Goal: Information Seeking & Learning: Compare options

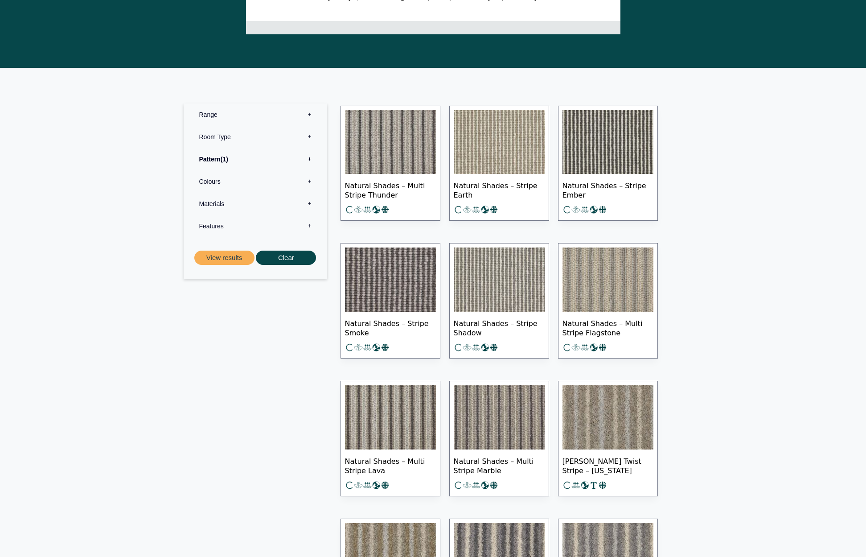
scroll to position [259, 0]
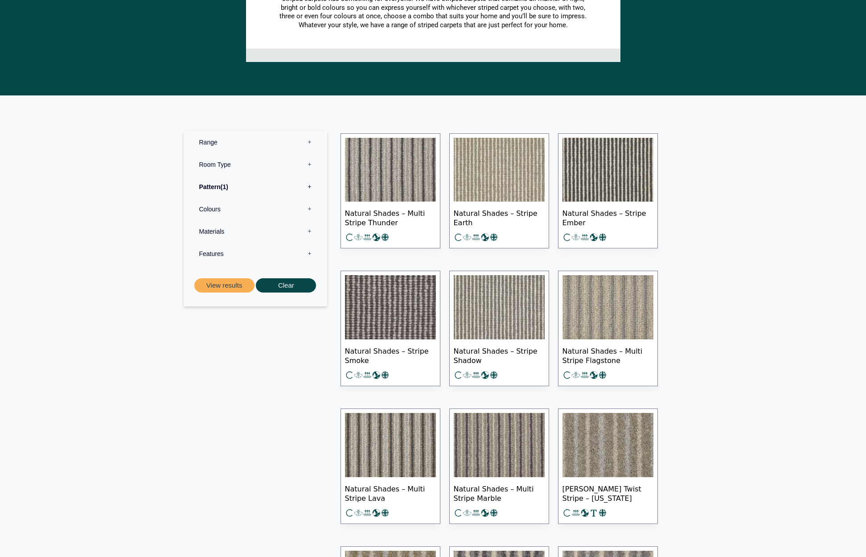
click at [477, 167] on img at bounding box center [499, 170] width 91 height 64
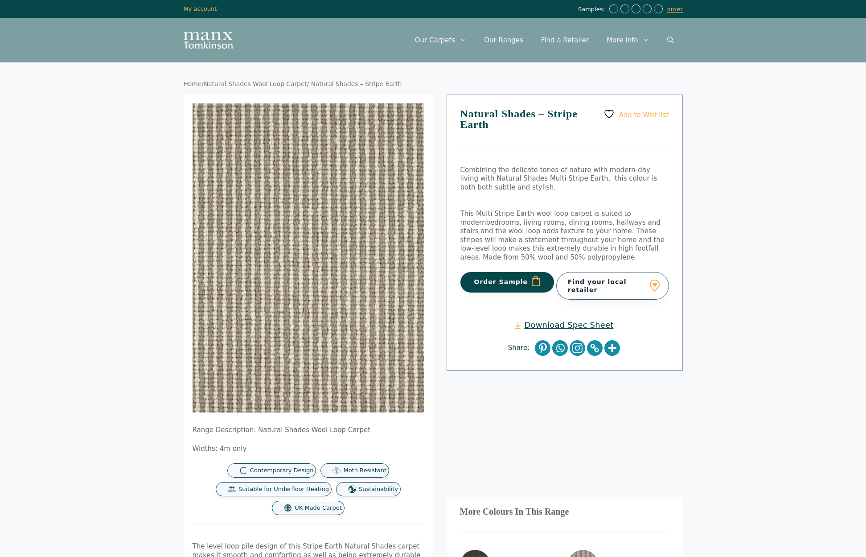
click at [490, 279] on button "Order Sample" at bounding box center [507, 282] width 94 height 21
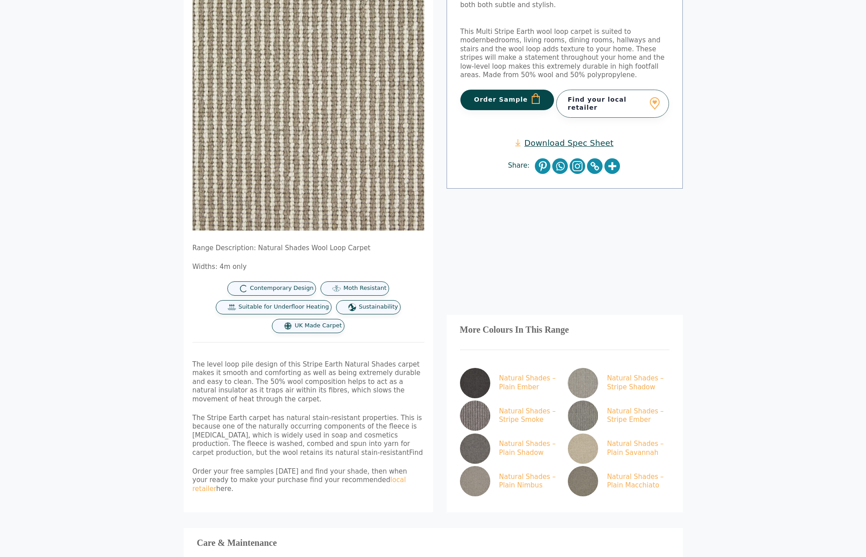
scroll to position [227, 0]
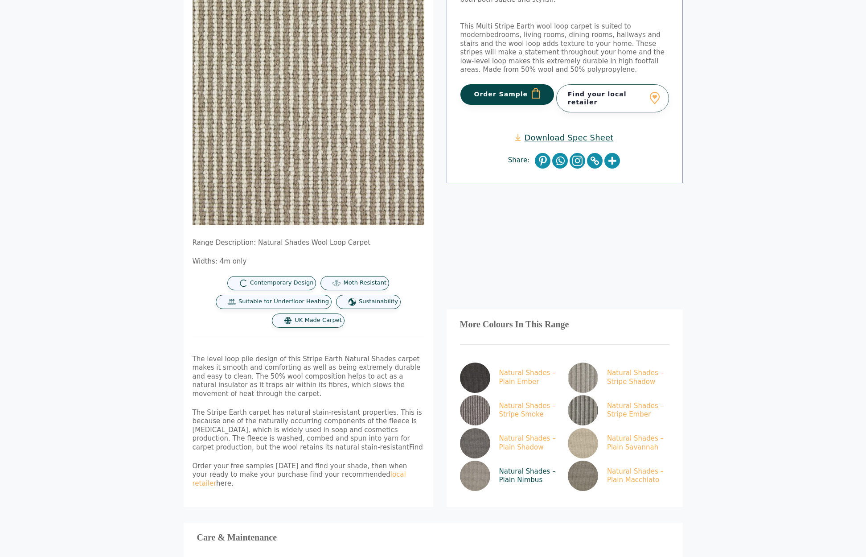
click at [474, 470] on img at bounding box center [475, 475] width 30 height 30
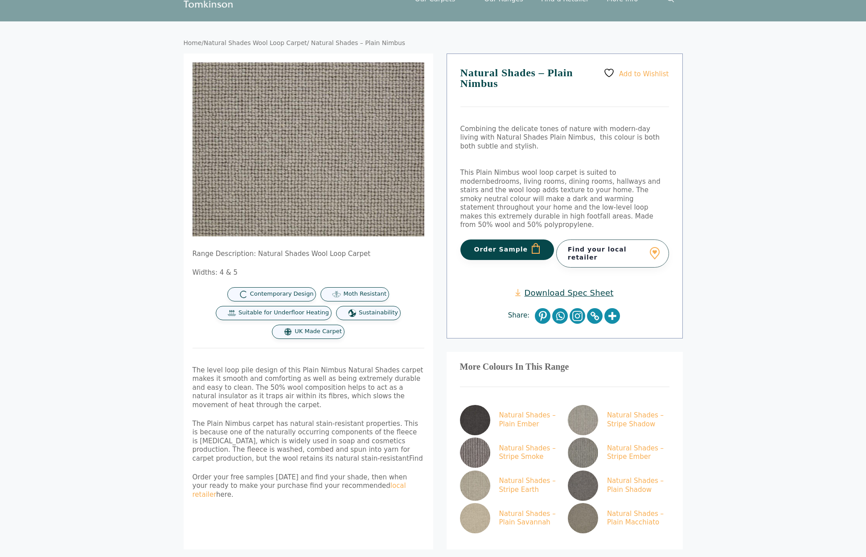
scroll to position [42, 0]
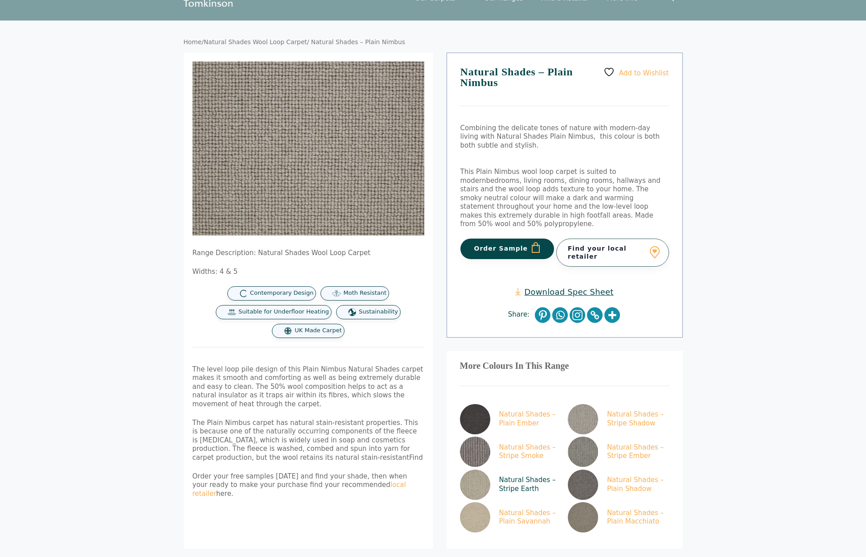
click at [485, 470] on img at bounding box center [475, 484] width 30 height 30
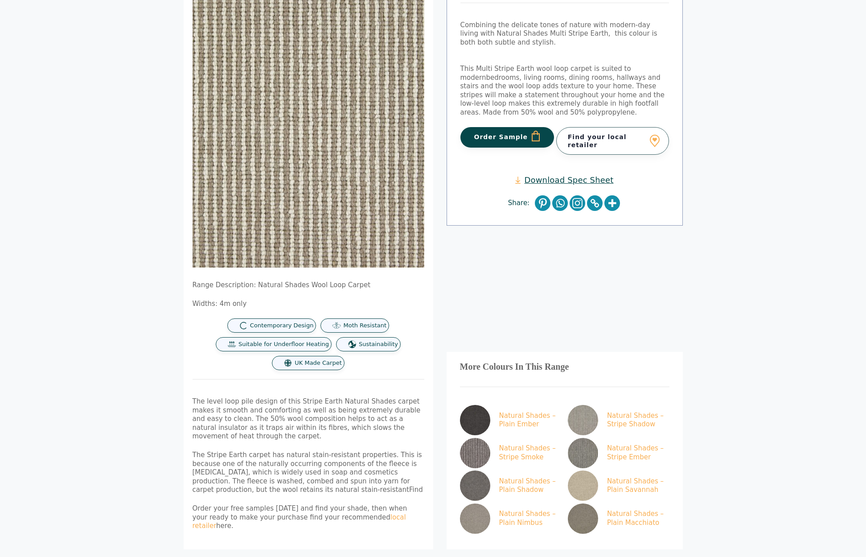
scroll to position [143, 0]
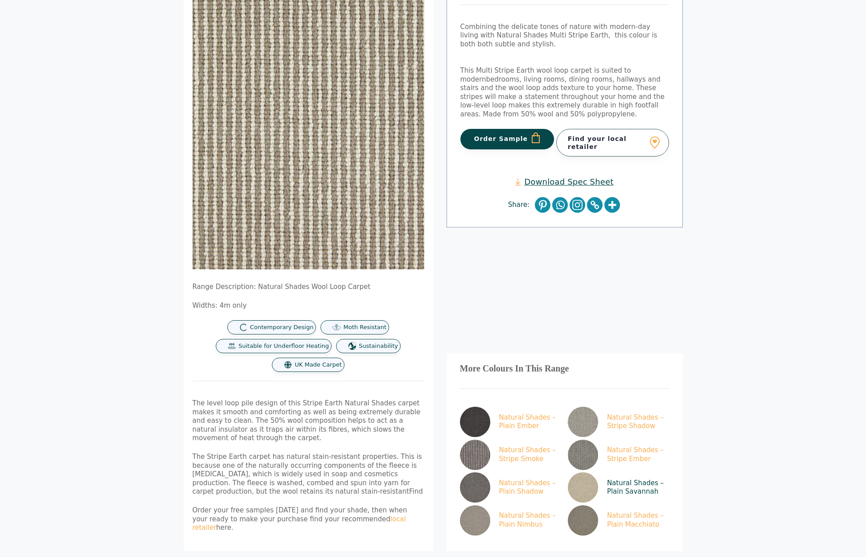
click at [632, 476] on link "Natural Shades – Plain Savannah" at bounding box center [617, 487] width 98 height 30
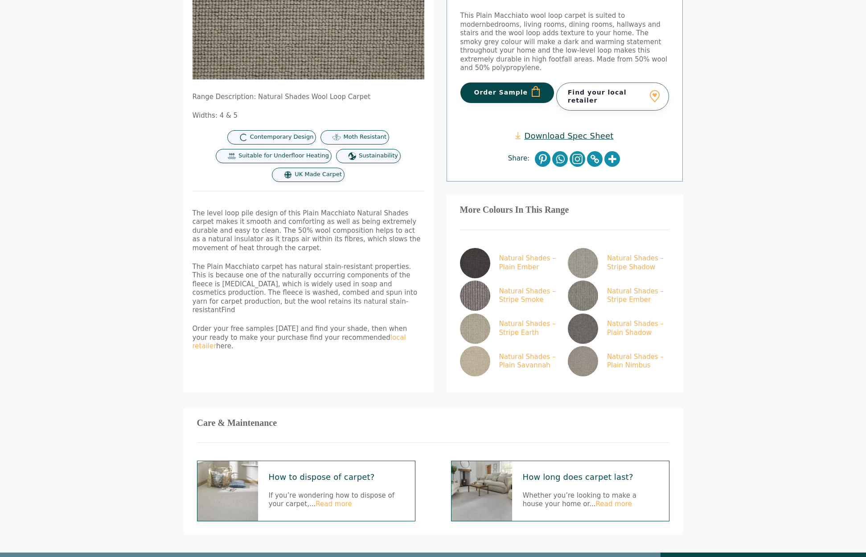
scroll to position [205, 0]
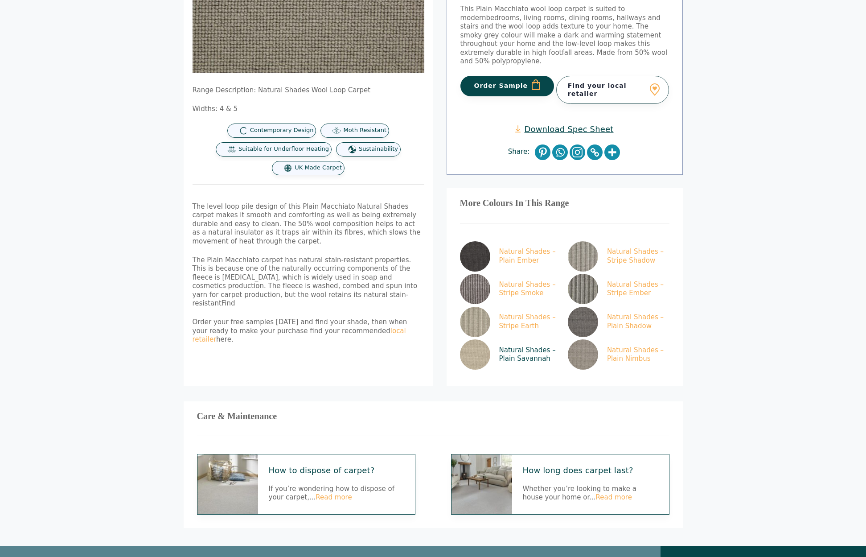
click at [505, 343] on link "Natural Shades – Plain Savannah" at bounding box center [509, 354] width 98 height 30
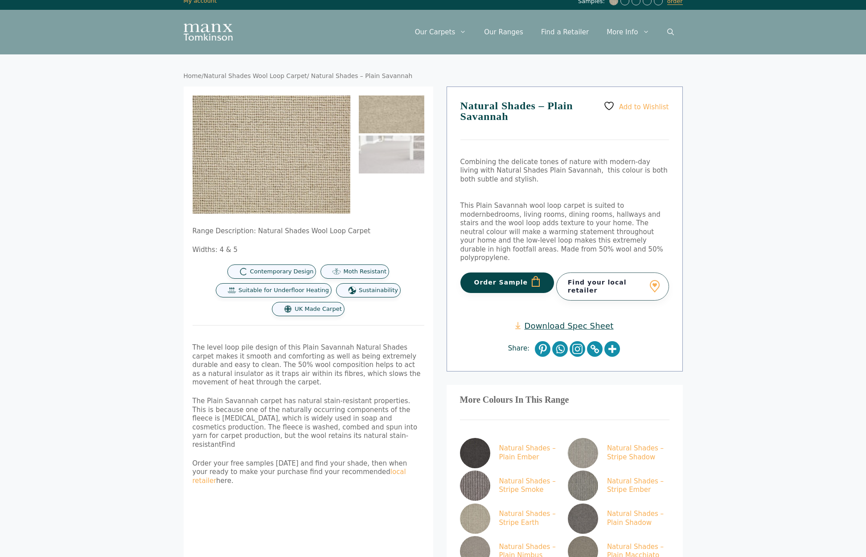
scroll to position [8, 0]
click at [515, 28] on link "Our Ranges" at bounding box center [503, 31] width 57 height 27
